Goal: Transaction & Acquisition: Purchase product/service

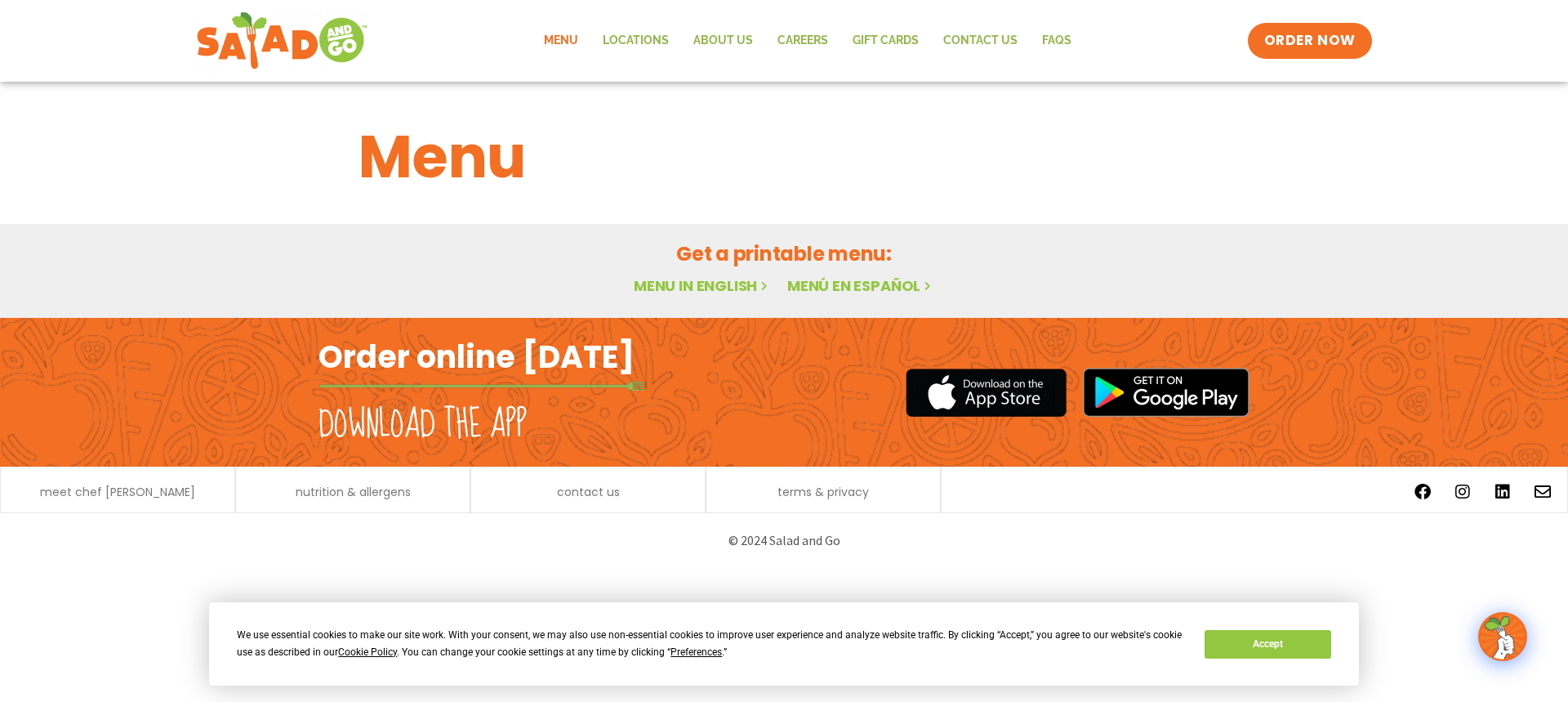
click at [570, 39] on link "Menu" at bounding box center [560, 40] width 58 height 38
click at [1237, 635] on button "Accept" at bounding box center [1268, 644] width 126 height 29
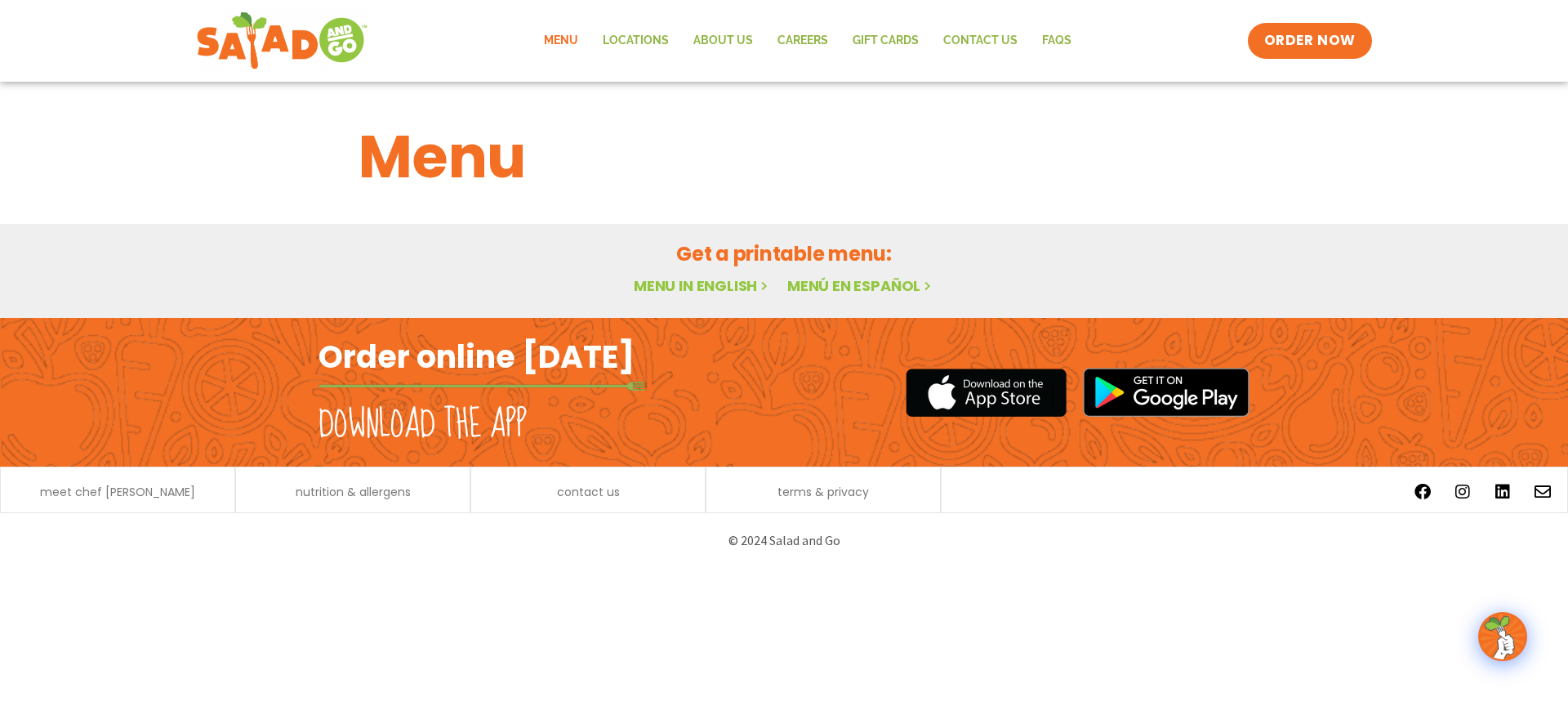
click at [566, 43] on link "Menu" at bounding box center [560, 40] width 58 height 38
click at [1317, 43] on span "ORDER NOW" at bounding box center [1311, 41] width 101 height 21
